Goal: Use online tool/utility: Use online tool/utility

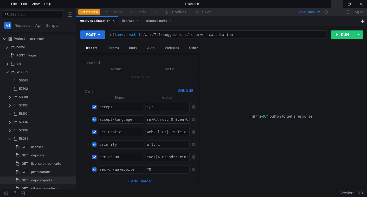
scroll to position [39, 0]
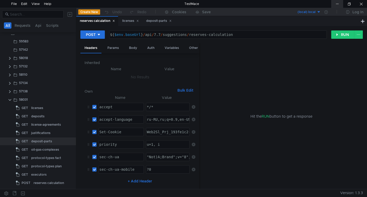
click at [338, 4] on div at bounding box center [337, 4] width 12 height 8
click at [48, 181] on div "reserves calculation" at bounding box center [49, 183] width 30 height 8
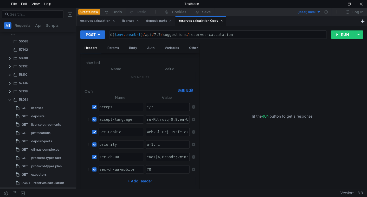
scroll to position [47, 0]
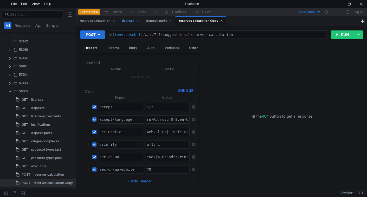
click at [139, 21] on icon at bounding box center [137, 21] width 3 height 3
click at [146, 21] on icon at bounding box center [146, 21] width 3 height 3
click at [149, 22] on div "reserves calculation Copy" at bounding box center [144, 20] width 44 height 5
click at [146, 21] on div "reserves calculation Copy" at bounding box center [144, 20] width 44 height 5
click at [48, 183] on div "reserves calculation Copy" at bounding box center [53, 183] width 39 height 8
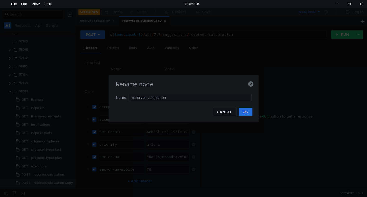
type input "reserves"
type input "execution"
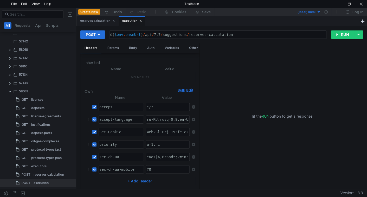
click at [204, 34] on div "${ $env . baseUrl } / api / 7.7 / suggestions / reserves-calculation" at bounding box center [217, 39] width 217 height 12
drag, startPoint x: 204, startPoint y: 34, endPoint x: 228, endPoint y: 32, distance: 24.6
click at [228, 32] on div "${ $env . baseUrl } / api / 7.7 / suggestions / reserves-calculation" at bounding box center [218, 35] width 217 height 8
paste textarea "execu"
type textarea "${$env.baseUrl}/api/7.7/suggestions/execution"
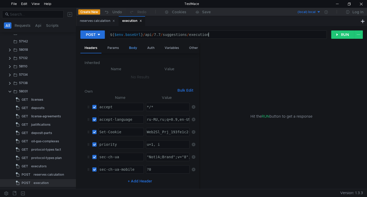
click at [137, 48] on div "Body" at bounding box center [133, 48] width 16 height 10
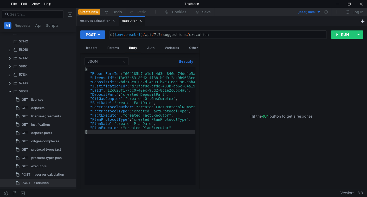
click at [181, 126] on div "{ "ReportFormId" : "664185b7-e1d1-4d3d-846d-74dd4b5a317c" , "LicenseId" : "f3e3…" at bounding box center [151, 130] width 133 height 126
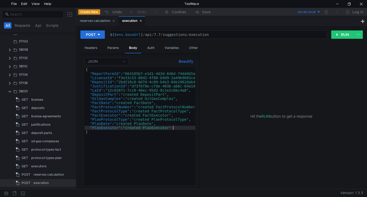
type textarea ""PlanExecutor": "created PlanExecutor","
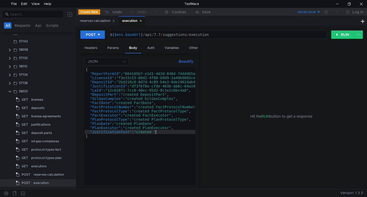
scroll to position [0, 5]
paste textarea "JustificationText"
type textarea ""JustificationText": "created JustificationText","
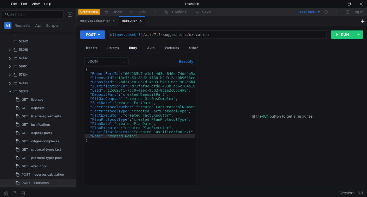
scroll to position [0, 3]
drag, startPoint x: 199, startPoint y: 155, endPoint x: 222, endPoint y: 151, distance: 23.5
click at [223, 151] on div at bounding box center [223, 116] width 1 height 146
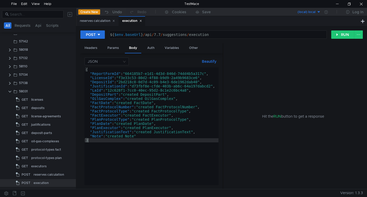
click at [101, 140] on div "{ "ReportFormId" : "664185b7-e1d1-4d3d-846d-74dd4b5a317c" , "LicenseId" : "f3e3…" at bounding box center [152, 130] width 134 height 126
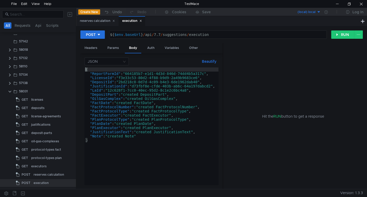
click at [86, 71] on div "{ "ReportFormId" : "664185b7-e1d1-4d3d-846d-74dd4b5a317c" , "LicenseId" : "f3e3…" at bounding box center [152, 130] width 134 height 126
type textarea "{"
click at [8, 83] on clr-icon at bounding box center [10, 83] width 4 height 4
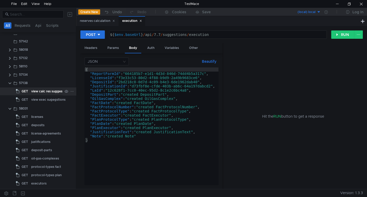
click at [39, 92] on div "view calc res suggestions" at bounding box center [50, 91] width 39 height 8
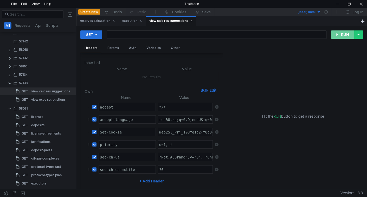
click at [347, 34] on button "RUN" at bounding box center [342, 34] width 23 height 8
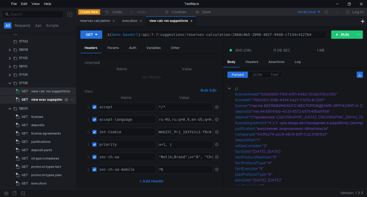
click at [30, 98] on app-tree-icon "GET" at bounding box center [23, 100] width 15 height 8
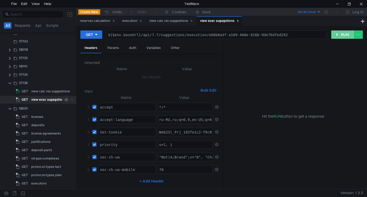
click at [343, 36] on button "RUN" at bounding box center [342, 34] width 23 height 8
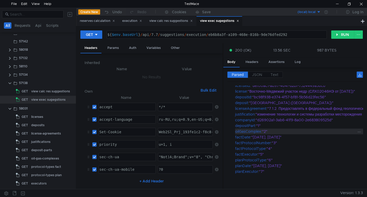
scroll to position [34, 0]
click at [262, 76] on label "JSON" at bounding box center [257, 75] width 18 height 6
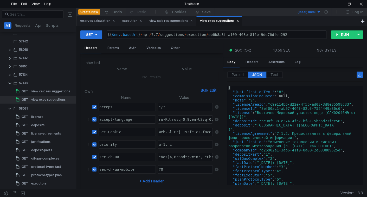
type textarea ""justification": "изменение технологии и системы разработки месторождения (п. […"
click at [251, 142] on div "{ "justificationText" : "8" , "commissioningDate" : null, "note" : "9" , "licen…" at bounding box center [294, 140] width 134 height 108
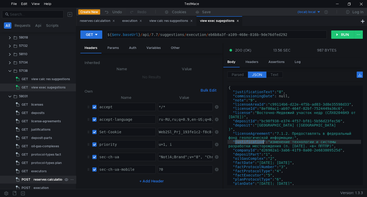
scroll to position [65, 0]
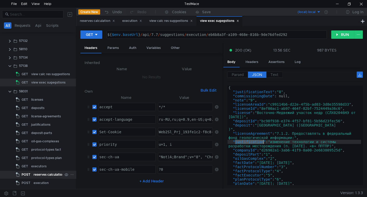
click at [44, 174] on div "reserves calculation" at bounding box center [49, 175] width 30 height 8
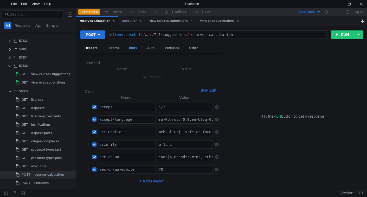
click at [130, 47] on div "Body" at bounding box center [133, 48] width 16 height 10
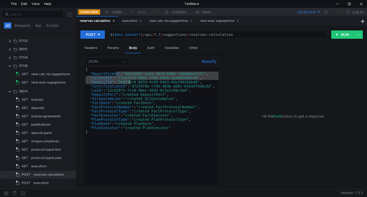
drag, startPoint x: 117, startPoint y: 75, endPoint x: 130, endPoint y: 84, distance: 15.5
click at [130, 84] on div "{ "ReportFormId" : "664185b7-e1d1-4d3d-846d-74dd4b5a317c" , "LicenseId" : "f3e3…" at bounding box center [152, 130] width 134 height 126
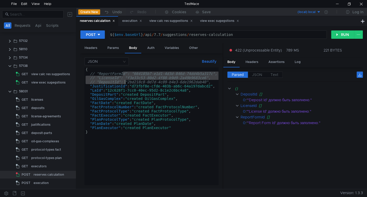
drag, startPoint x: 122, startPoint y: 74, endPoint x: 125, endPoint y: 81, distance: 7.2
click at [125, 81] on div "{ // "ReportFormId": "664185b7-e1d1-4d3d-846d-74dd4b5a317c", // "LicenseId": "f…" at bounding box center [152, 130] width 134 height 126
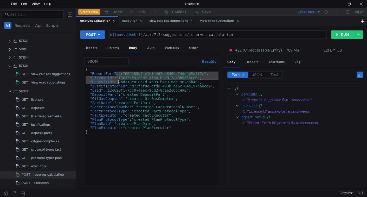
click at [141, 113] on div "{ "ReportFormId" : "664185b7-e1d1-4d3d-846d-74dd4b5a317c" , "LicenseId" : "f3e3…" at bounding box center [152, 130] width 134 height 126
type textarea ""FactProtocolType": "created FactProtocolType","
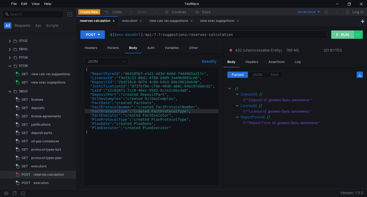
click at [332, 35] on button "RUN" at bounding box center [342, 34] width 23 height 8
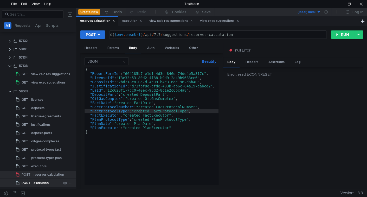
click at [37, 182] on div "execution" at bounding box center [41, 183] width 15 height 8
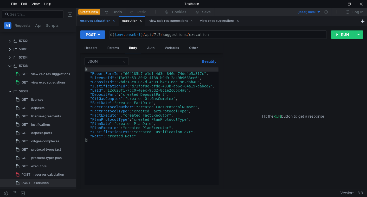
click at [114, 22] on icon at bounding box center [113, 21] width 3 height 3
click at [150, 22] on div "view calc res suggestions" at bounding box center [128, 20] width 43 height 5
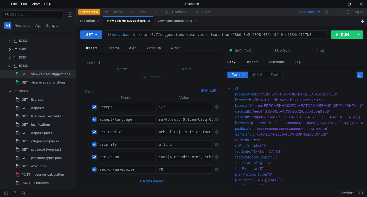
click at [150, 22] on icon at bounding box center [149, 21] width 3 height 3
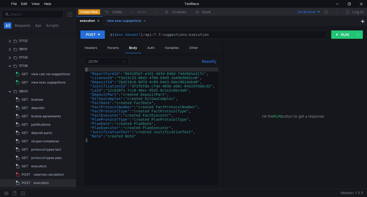
click at [146, 22] on icon at bounding box center [144, 21] width 3 height 3
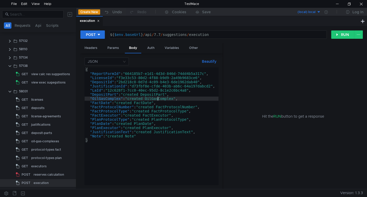
click at [159, 97] on div "{ "ReportFormId" : "664185b7-e1d1-4d3d-846d-74dd4b5a317c" , "LicenseId" : "f3e3…" at bounding box center [152, 130] width 134 height 126
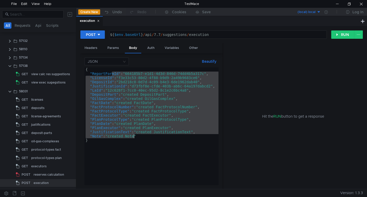
drag, startPoint x: 111, startPoint y: 73, endPoint x: 133, endPoint y: 135, distance: 65.3
click at [133, 135] on div "{ "ReportFormId" : "664185b7-e1d1-4d3d-846d-74dd4b5a317c" , "LicenseId" : "f3e3…" at bounding box center [152, 130] width 134 height 126
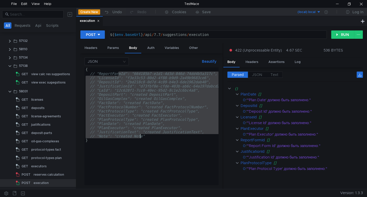
click at [124, 122] on div "{ // "ReportFormId": "664185b7-e1d1-4d3d-846d-74dd4b5a317c", // "LicenseId": "f…" at bounding box center [152, 126] width 134 height 118
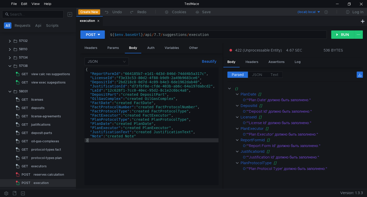
type textarea "}"
click at [340, 33] on button "RUN" at bounding box center [342, 34] width 23 height 8
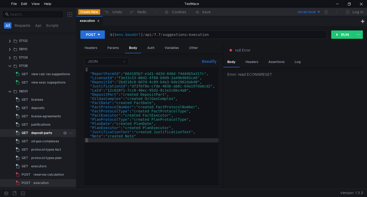
click at [47, 133] on div "deposit-parts" at bounding box center [41, 133] width 21 height 8
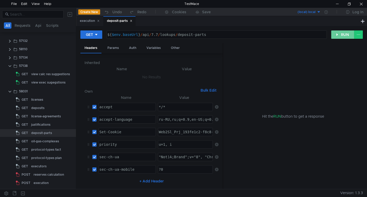
click at [344, 32] on button "RUN" at bounding box center [342, 34] width 23 height 8
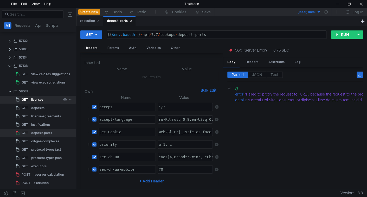
click at [42, 101] on div "licenses" at bounding box center [37, 100] width 12 height 8
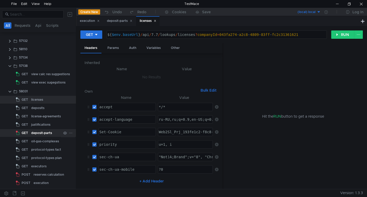
click at [45, 135] on div "deposit-parts" at bounding box center [41, 133] width 21 height 8
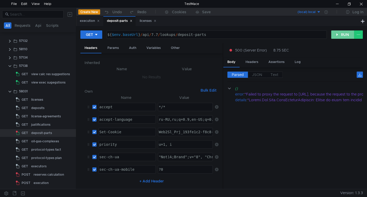
click at [342, 33] on button "RUN" at bounding box center [342, 34] width 23 height 8
click at [161, 34] on div "${ $env . baseUrl } / api / 7.7 / lookups / deposit-parts" at bounding box center [216, 39] width 220 height 12
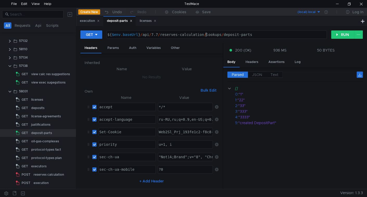
click at [174, 33] on div "${ $env . baseUrl } / api / 7.7 / reserves-calculation / lookups / deposit-parts" at bounding box center [216, 39] width 220 height 12
drag, startPoint x: 174, startPoint y: 33, endPoint x: 197, endPoint y: 35, distance: 23.8
click at [197, 35] on div "${ $env . baseUrl } / api / 7.7 / reserves-calculation / lookups / deposit-parts" at bounding box center [216, 39] width 220 height 12
type textarea "${$env.baseUrl}/api/7.7/execution/lookups/deposit-parts"
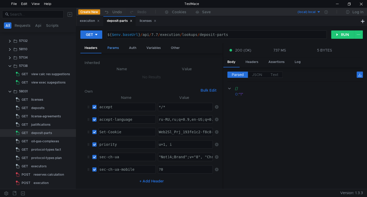
click at [113, 48] on div "Params" at bounding box center [113, 48] width 20 height 10
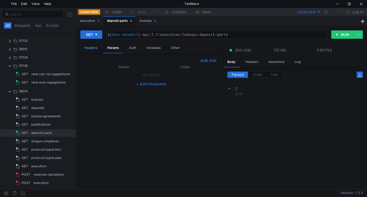
click at [98, 48] on div "Headers" at bounding box center [90, 48] width 21 height 10
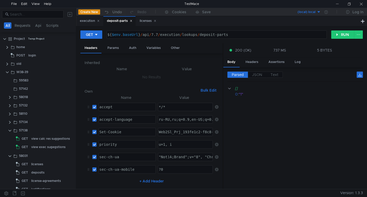
scroll to position [0, 5]
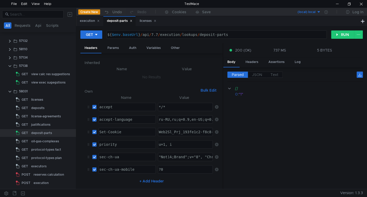
click at [169, 34] on div "${ $env . baseUrl } / api / 7.7 / execution / lookups / deposit-parts" at bounding box center [216, 39] width 220 height 12
paste textarea "reserves-calcula"
type textarea "${$env.baseUrl}/api/7.7/reserves-calculation/lookups/deposit-parts"
click at [115, 51] on div "Params" at bounding box center [113, 48] width 20 height 10
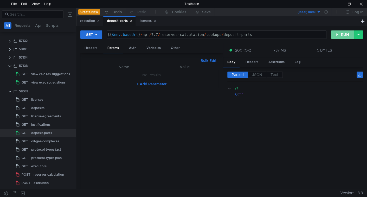
drag, startPoint x: 346, startPoint y: 31, endPoint x: 292, endPoint y: 47, distance: 56.0
click at [346, 31] on button "RUN" at bounding box center [342, 34] width 23 height 8
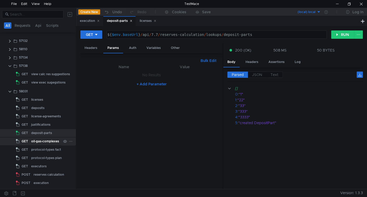
click at [36, 140] on div "oil-gas-complexes" at bounding box center [45, 141] width 28 height 8
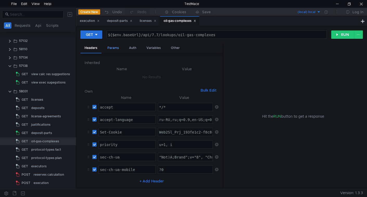
click at [109, 50] on div "Params" at bounding box center [113, 48] width 20 height 10
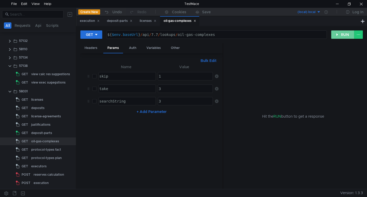
click at [342, 34] on button "RUN" at bounding box center [342, 34] width 23 height 8
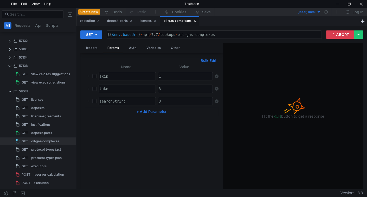
click at [161, 34] on div "${ $env . baseUrl } / api / 7.7 / lookups / oil-gas-complexes" at bounding box center [213, 39] width 215 height 12
paste textarea "reserves-calculation"
type textarea "${$env.baseUrl}/api/7.7/reserves-calculation/lookups/oil-gas-complexes"
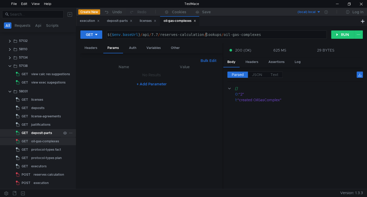
click at [31, 136] on div "deposit-parts" at bounding box center [41, 133] width 21 height 8
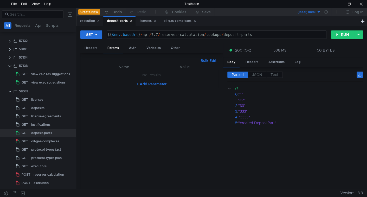
click at [204, 59] on button "Bulk Edit" at bounding box center [209, 61] width 20 height 6
click at [171, 86] on div at bounding box center [152, 128] width 134 height 129
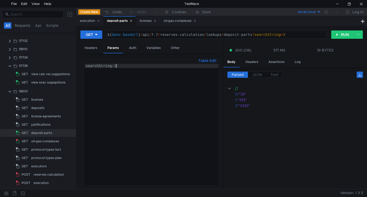
type textarea "searchString:3"
click at [171, 33] on div "${ $env . baseUrl } / api / 7.7 / reserves-calculation / lookups / deposit-part…" at bounding box center [216, 39] width 220 height 12
drag, startPoint x: 171, startPoint y: 33, endPoint x: 186, endPoint y: 34, distance: 14.9
click at [186, 34] on div "${ $env . baseUrl } / api / 7.7 / reserves-calculation / lookups / deposit-part…" at bounding box center [216, 39] width 220 height 12
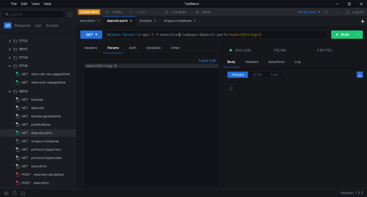
type textarea "${$env.baseUrl}/api/7.7/execution/lookups/deposit-parts?searchString=3"
click at [86, 65] on div "searchString:3" at bounding box center [152, 128] width 134 height 129
type textarea "//searchString:3"
click at [146, 20] on div "licenses" at bounding box center [148, 20] width 17 height 5
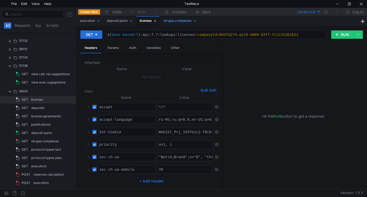
click at [176, 22] on div "oil-gas-complexes" at bounding box center [180, 20] width 33 height 5
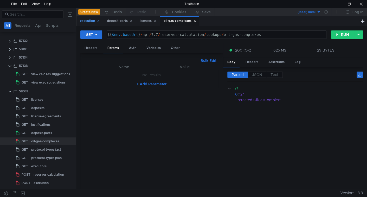
click at [85, 23] on div "execution" at bounding box center [90, 20] width 20 height 5
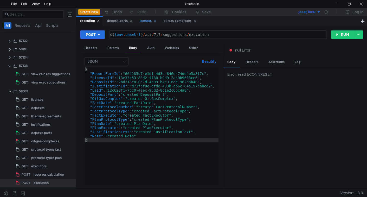
click at [156, 21] on icon at bounding box center [155, 21] width 3 height 3
click at [172, 21] on icon at bounding box center [171, 21] width 3 height 3
click at [134, 21] on div "deposit-parts" at bounding box center [119, 21] width 32 height 10
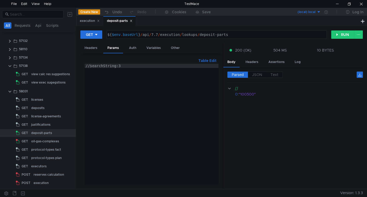
drag, startPoint x: 131, startPoint y: 21, endPoint x: 129, endPoint y: 26, distance: 6.2
click at [131, 21] on icon at bounding box center [131, 21] width 3 height 3
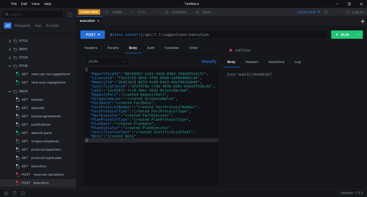
click at [135, 98] on div "{ "ReportFormId" : "664185b7-e1d1-4d3d-846d-74dd4b5a317c" , "LicenseId" : "f3e3…" at bounding box center [152, 130] width 134 height 126
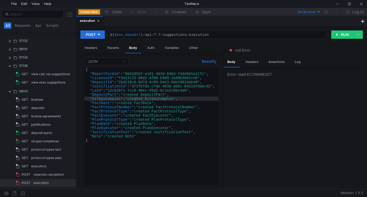
click at [107, 160] on div "{ "ReportFormId" : "664185b7-e1d1-4d3d-846d-74dd4b5a317c" , "LicenseId" : "f3e3…" at bounding box center [152, 130] width 134 height 126
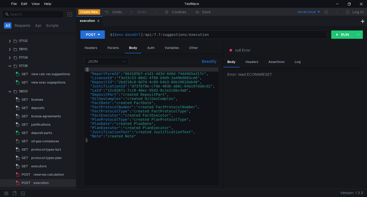
click at [87, 69] on div "{ "ReportFormId" : "664185b7-e1d1-4d3d-846d-74dd4b5a317c" , "LicenseId" : "f3e3…" at bounding box center [152, 130] width 134 height 126
click at [95, 139] on div "{ "ReportFormId" : "664185b7-e1d1-4d3d-846d-74dd4b5a317c" , "LicenseId" : "f3e3…" at bounding box center [152, 130] width 134 height 126
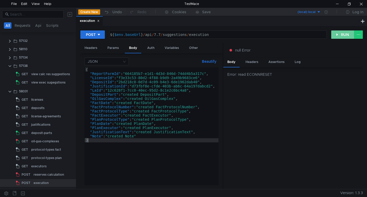
click at [346, 35] on button "RUN" at bounding box center [342, 34] width 23 height 8
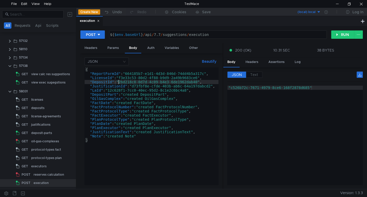
click at [118, 81] on div "{ "ReportFormId" : "664185b7-e1d1-4d3d-846d-74dd4b5a317c" , "LicenseId" : "f3e3…" at bounding box center [152, 130] width 134 height 126
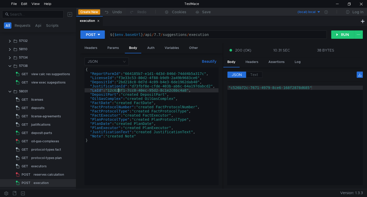
type textarea ""JustificationId": "d73fbf8e-cfde-403b-ab6c-64a197dabcd2","
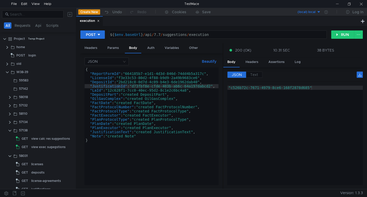
scroll to position [65, 0]
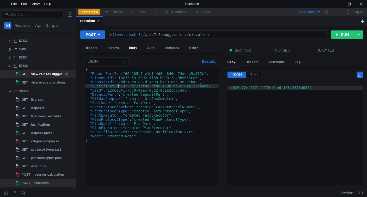
click at [39, 77] on div "view calc res suggestions" at bounding box center [50, 74] width 39 height 8
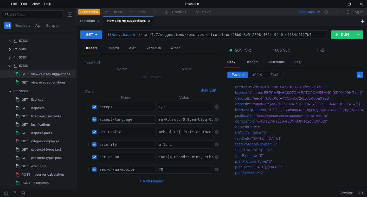
scroll to position [0, 0]
